Goal: Transaction & Acquisition: Register for event/course

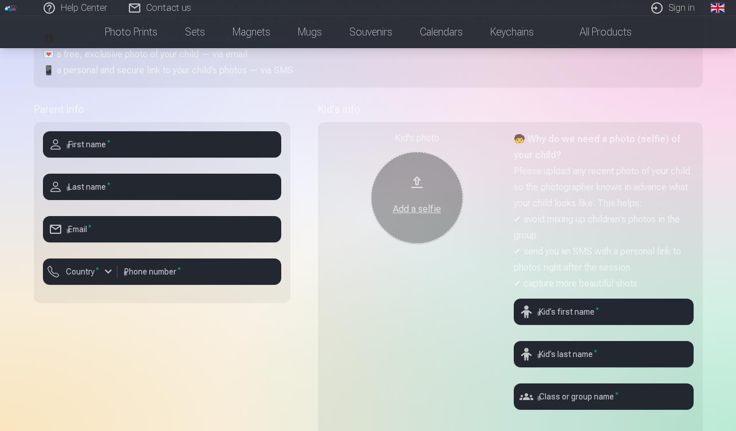
scroll to position [204, 0]
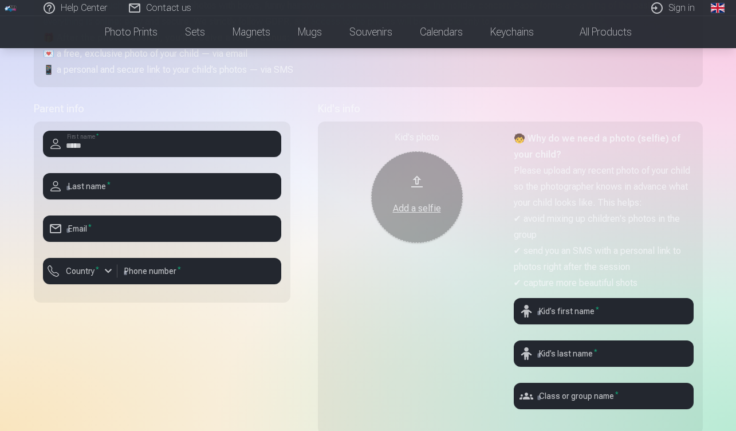
type input "******"
type input "*********"
type input "**********"
type input "********"
type input "******"
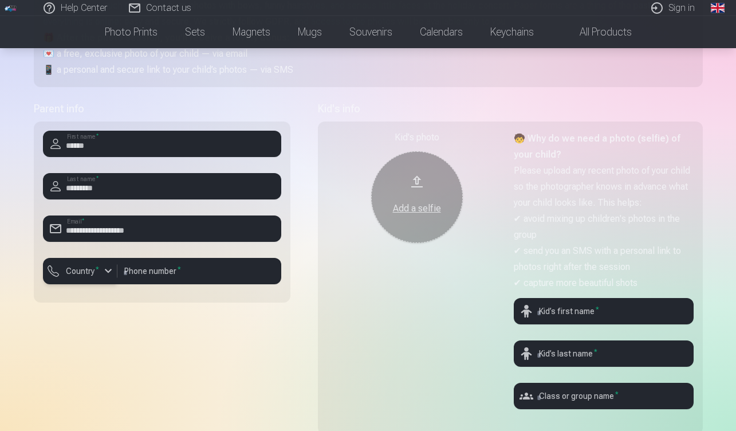
click at [106, 274] on div "button" at bounding box center [108, 271] width 14 height 14
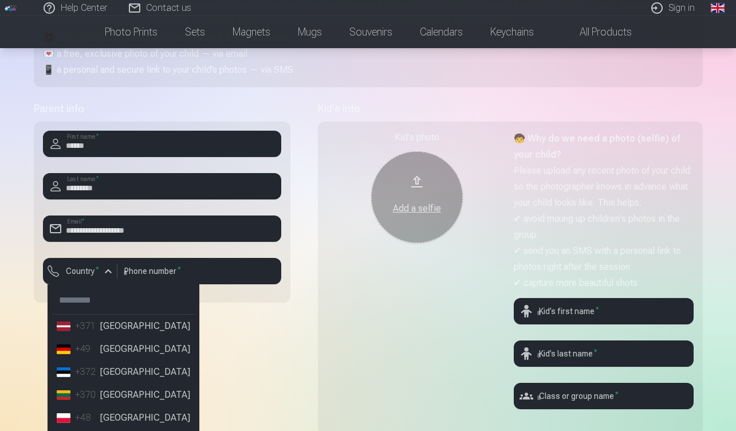
click at [111, 329] on li "+371 [GEOGRAPHIC_DATA]" at bounding box center [123, 326] width 143 height 23
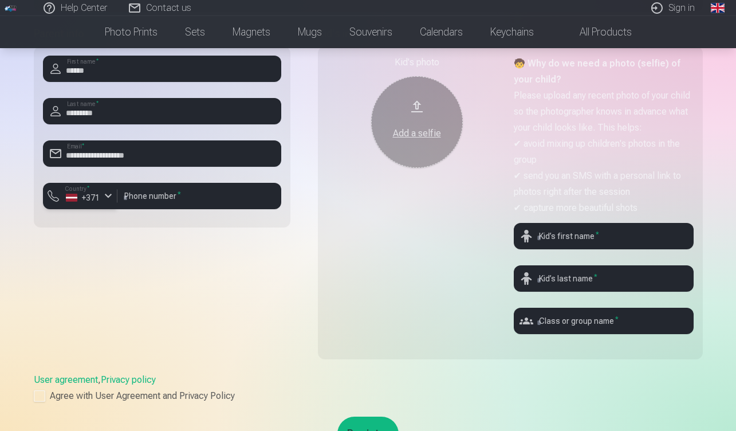
scroll to position [269, 0]
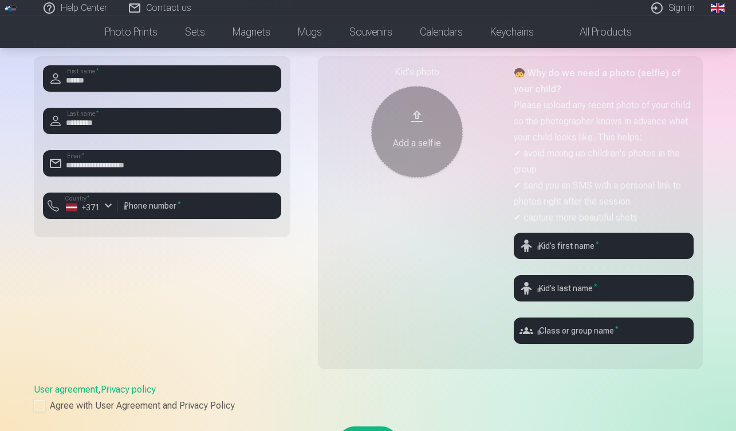
click at [412, 134] on div "Add a selfie" at bounding box center [417, 140] width 69 height 21
click at [578, 250] on input "text" at bounding box center [604, 246] width 180 height 26
type input "*****"
click at [581, 288] on input "text" at bounding box center [604, 288] width 180 height 26
type input "*********"
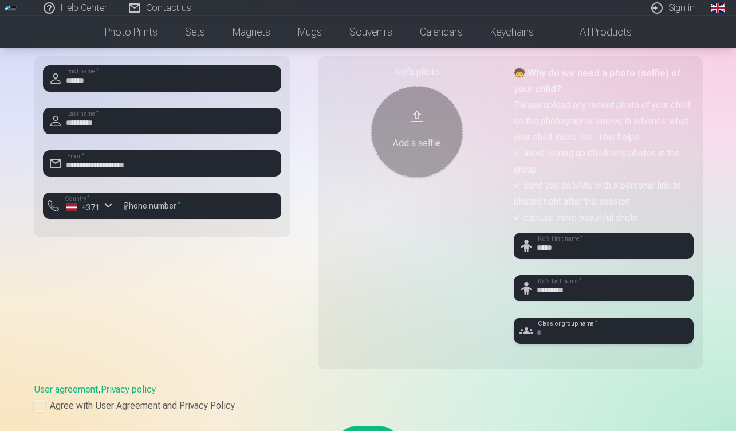
click at [558, 329] on input "text" at bounding box center [604, 330] width 180 height 26
type input "*"
click at [580, 349] on div at bounding box center [604, 348] width 180 height 9
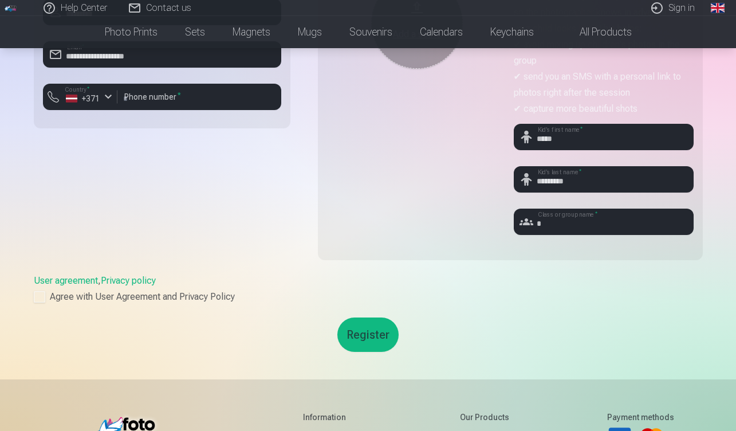
scroll to position [379, 0]
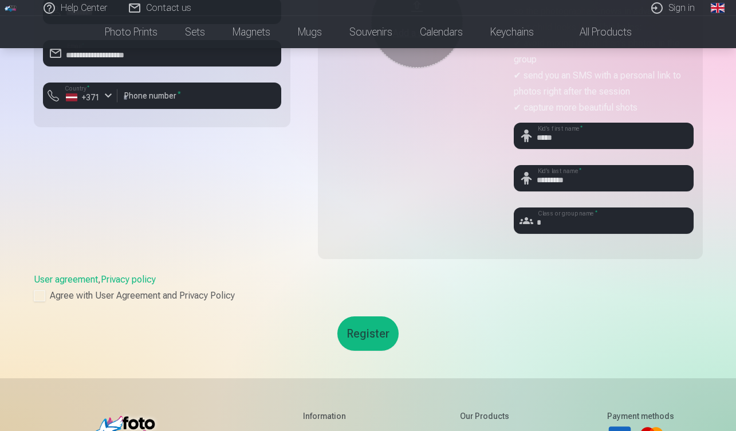
click at [53, 286] on div "User agreement , Privacy policy Agree with User Agreement and Privacy Policy" at bounding box center [368, 288] width 669 height 30
click at [42, 292] on div at bounding box center [39, 295] width 11 height 11
click at [376, 333] on button "Register" at bounding box center [368, 333] width 61 height 34
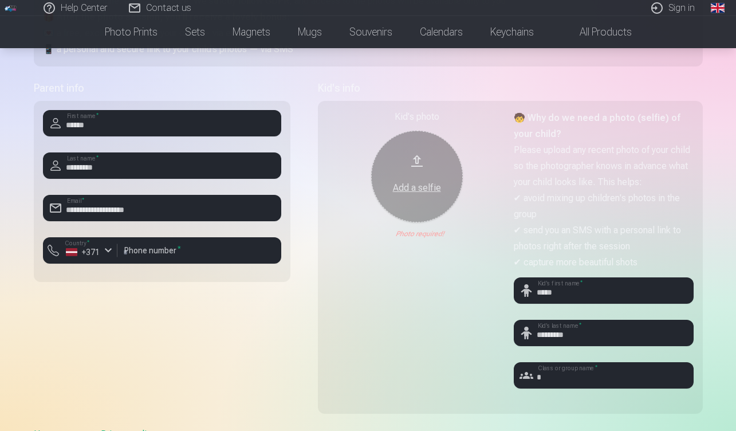
scroll to position [234, 0]
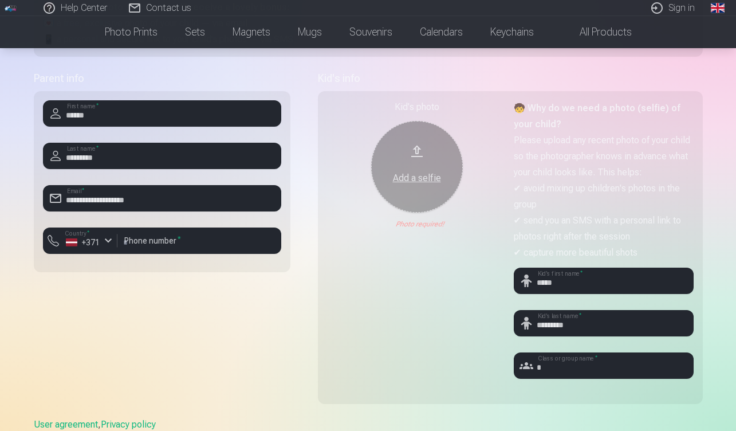
click at [413, 167] on div "Add a selfie" at bounding box center [417, 174] width 69 height 21
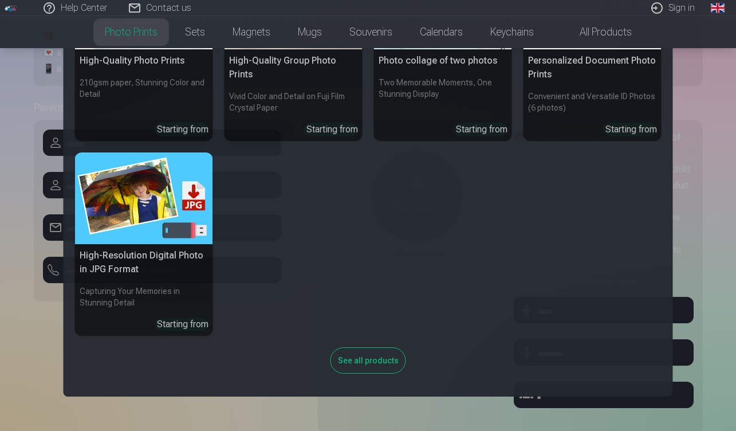
scroll to position [276, 0]
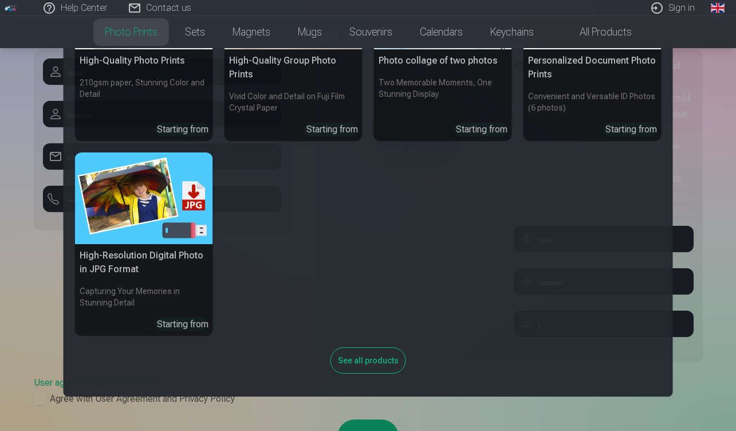
click at [700, 383] on nav "High-Quality Photo Prints 210gsm paper, Stunning Color and Detail Starting from…" at bounding box center [368, 222] width 736 height 348
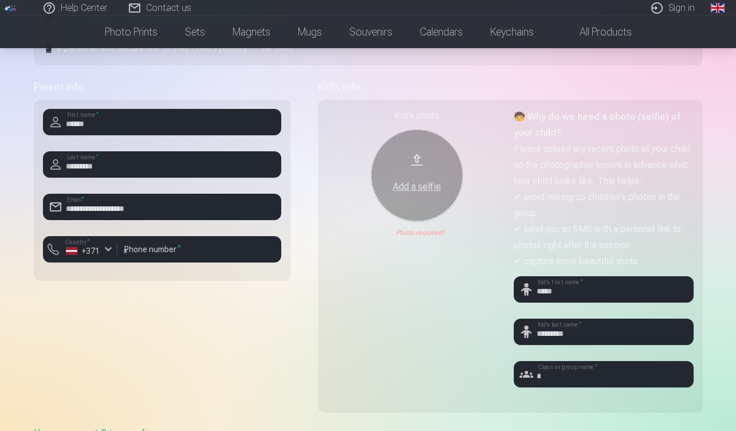
scroll to position [214, 0]
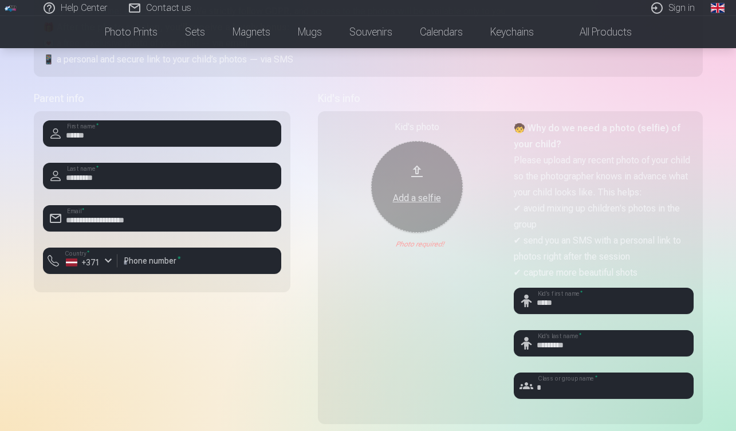
click at [419, 199] on div "Add a selfie" at bounding box center [417, 198] width 69 height 14
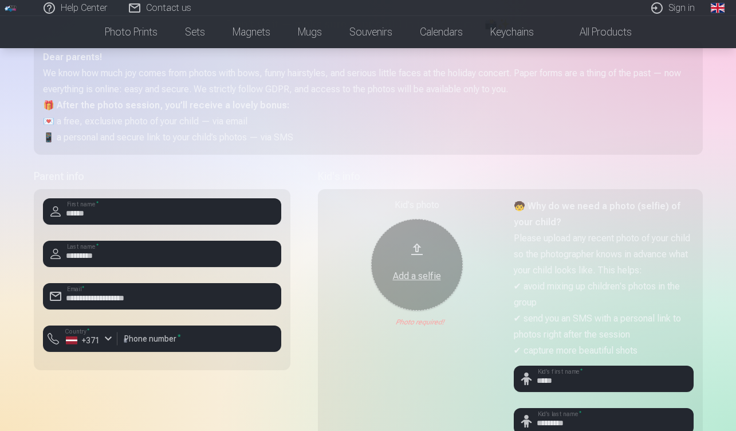
scroll to position [130, 0]
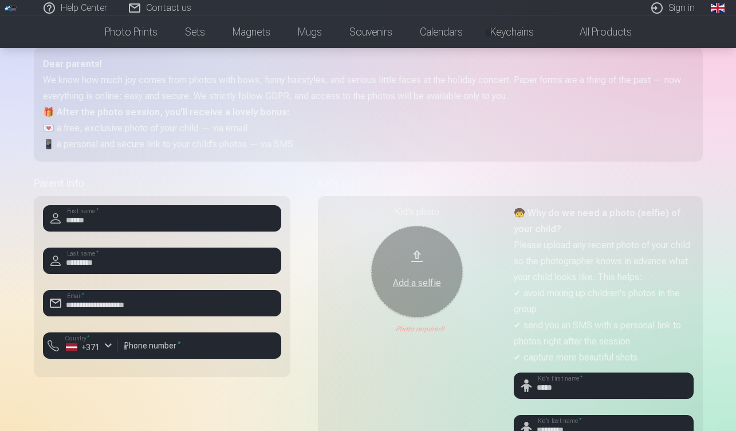
click at [469, 260] on div "Kid's photo Add a selfie Photo format is not valid! Photo required!" at bounding box center [417, 349] width 180 height 288
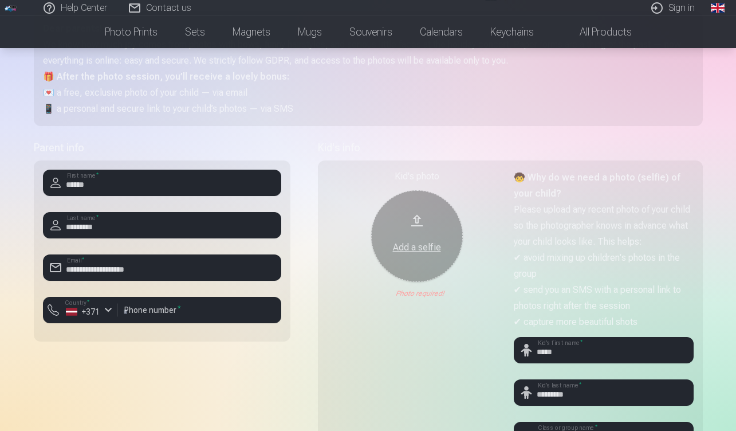
scroll to position [164, 0]
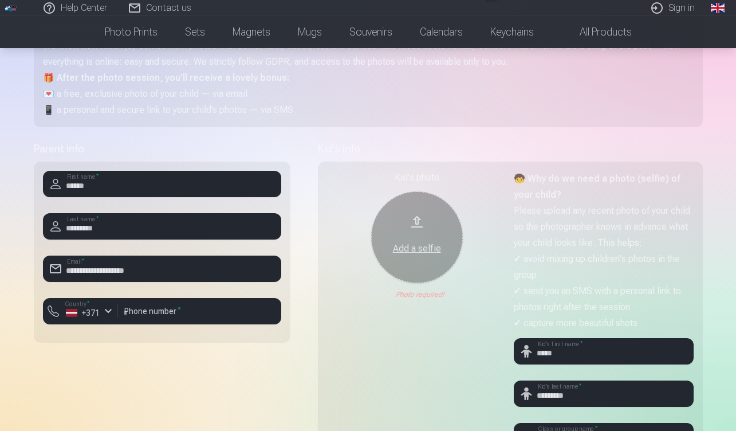
click at [414, 250] on div "Add a selfie" at bounding box center [417, 249] width 69 height 14
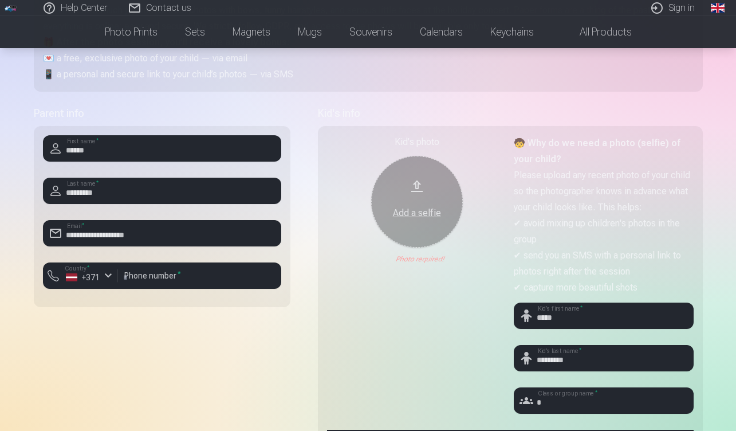
scroll to position [210, 0]
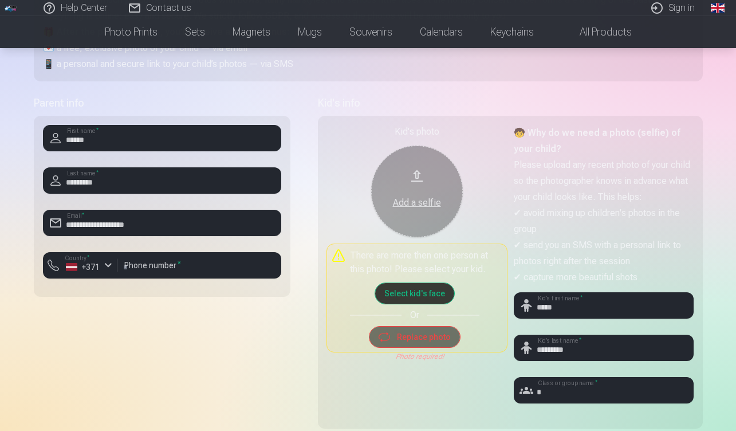
click at [403, 293] on button "Select kid's face" at bounding box center [414, 293] width 79 height 21
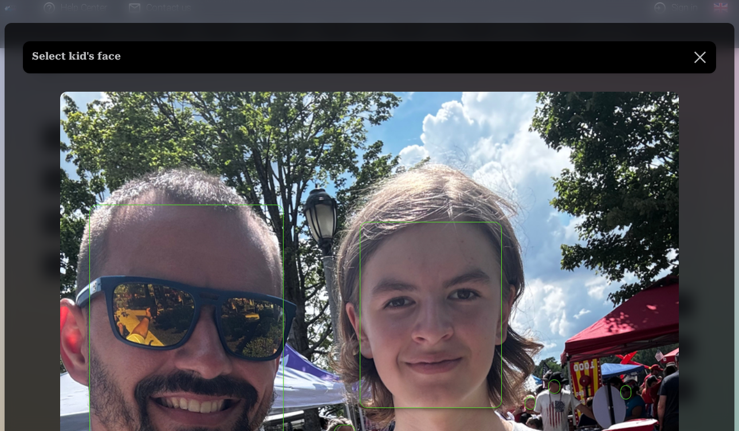
click at [405, 311] on button "button" at bounding box center [430, 315] width 141 height 186
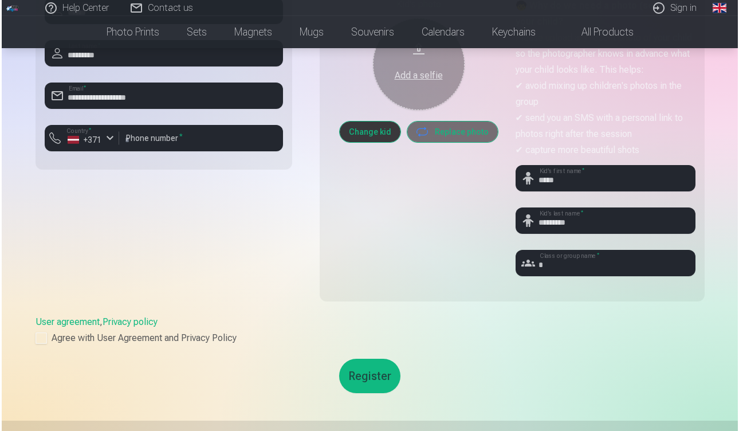
scroll to position [343, 0]
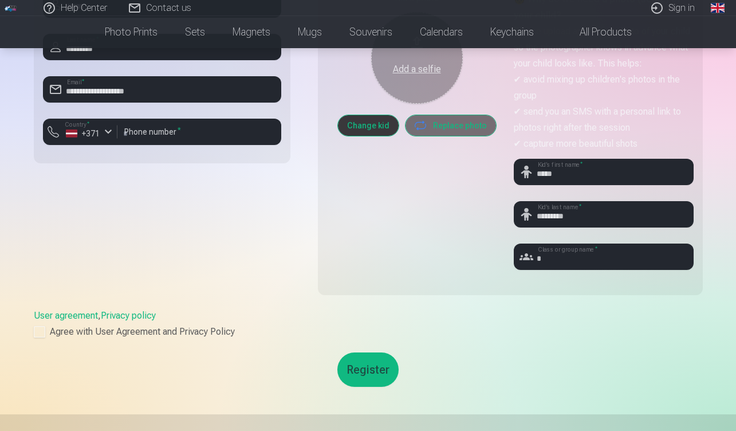
click at [372, 368] on button "Register" at bounding box center [368, 369] width 61 height 34
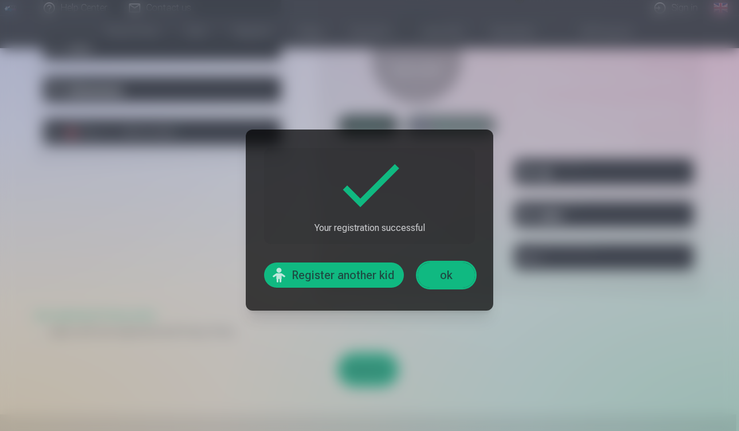
click at [455, 281] on link "ok" at bounding box center [446, 274] width 57 height 25
